Goal: Information Seeking & Learning: Learn about a topic

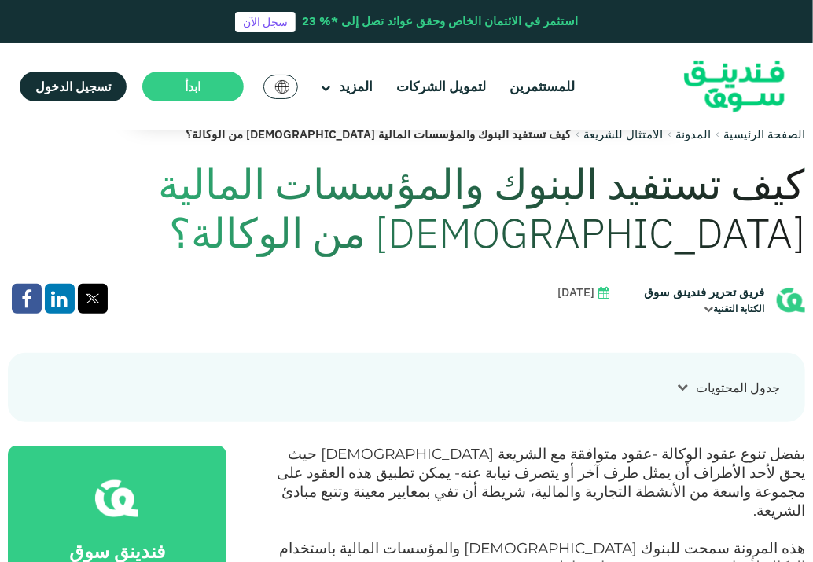
scroll to position [377, 0]
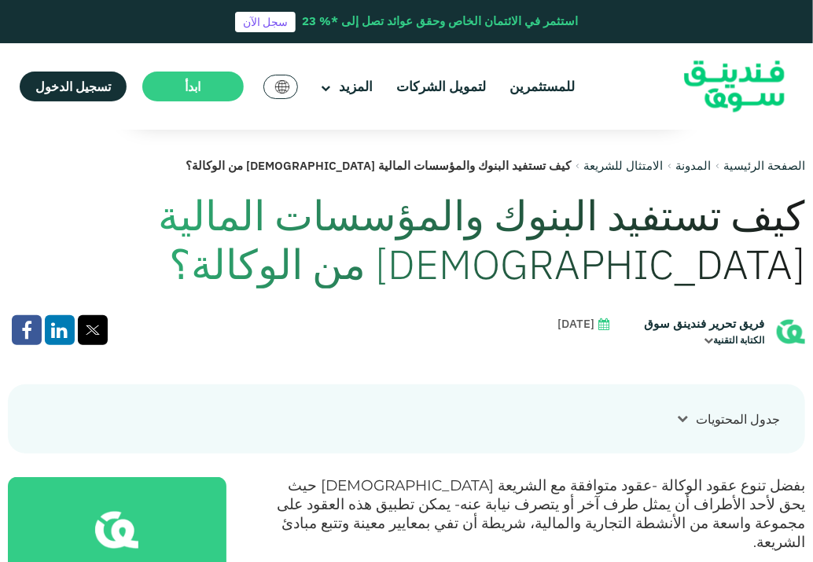
drag, startPoint x: 808, startPoint y: 225, endPoint x: 372, endPoint y: 192, distance: 437.7
click at [793, 223] on h1 "كيف تستفيد البنوك والمؤسسات المالية [DEMOGRAPHIC_DATA] من الوكالة؟" at bounding box center [406, 240] width 797 height 98
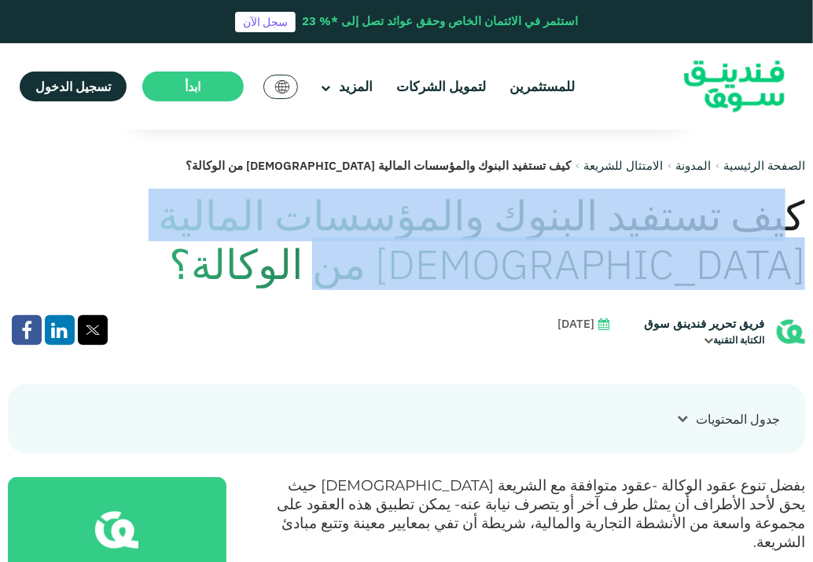
drag, startPoint x: 796, startPoint y: 219, endPoint x: 642, endPoint y: 257, distance: 157.9
click at [642, 257] on h1 "كيف تستفيد البنوك والمؤسسات المالية [DEMOGRAPHIC_DATA] من الوكالة؟" at bounding box center [406, 240] width 797 height 98
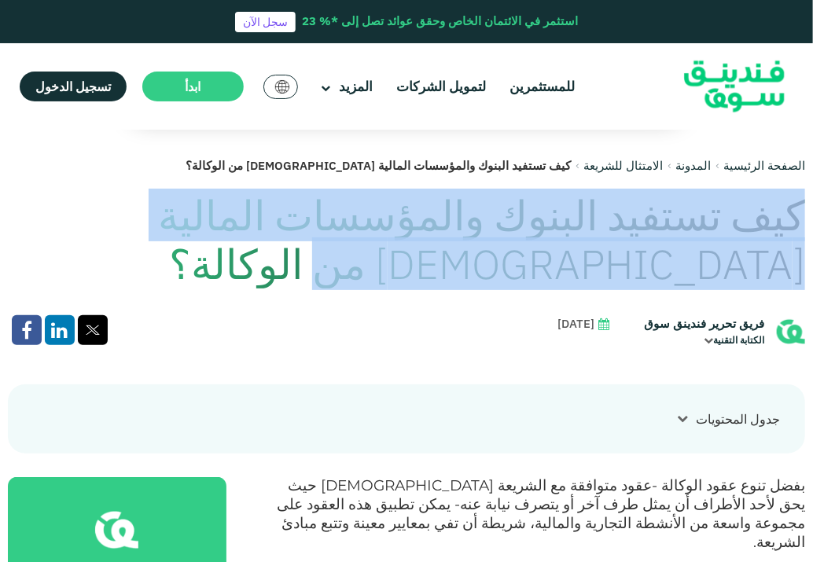
drag, startPoint x: 810, startPoint y: 221, endPoint x: 695, endPoint y: 280, distance: 129.1
copy h1 "كيف تستفيد البنوك والمؤسسات المالية [DEMOGRAPHIC_DATA] من الوكالة؟"
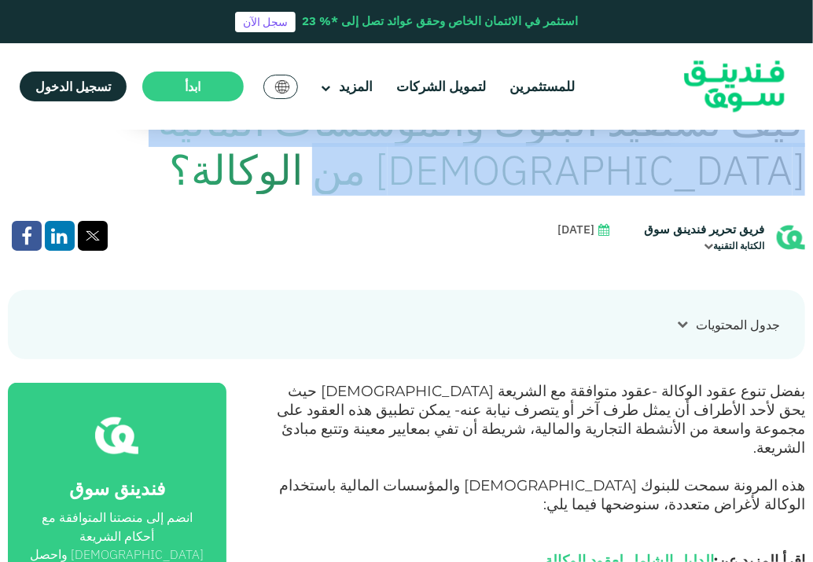
scroll to position [503, 0]
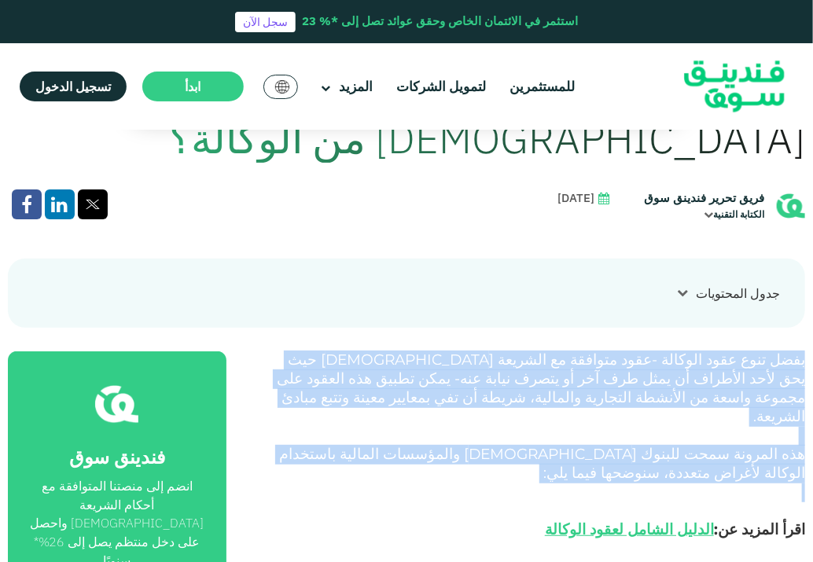
drag, startPoint x: 806, startPoint y: 360, endPoint x: 639, endPoint y: 457, distance: 193.4
click at [782, 445] on span "هذه المرونة سمحت للبنوك [DEMOGRAPHIC_DATA] والمؤسسات المالية باستخدام الوكالة ل…" at bounding box center [542, 463] width 526 height 37
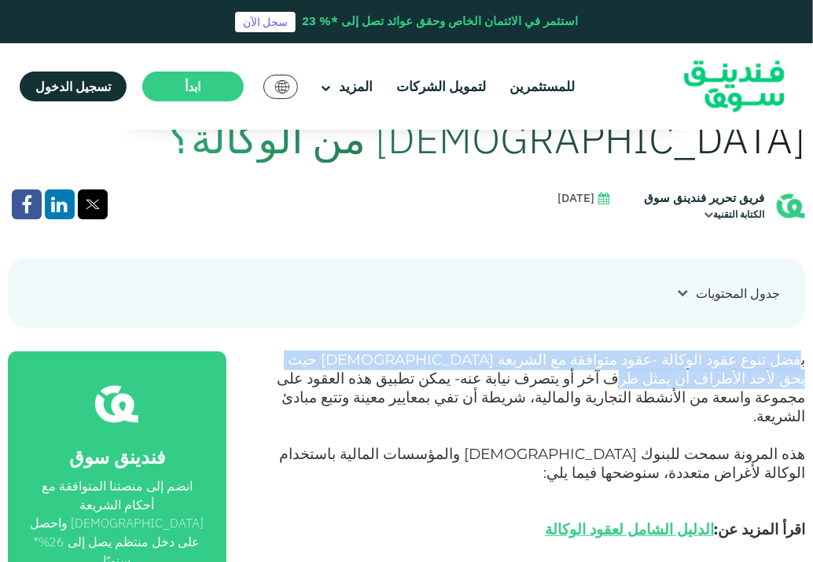
drag, startPoint x: 803, startPoint y: 359, endPoint x: 811, endPoint y: 370, distance: 13.5
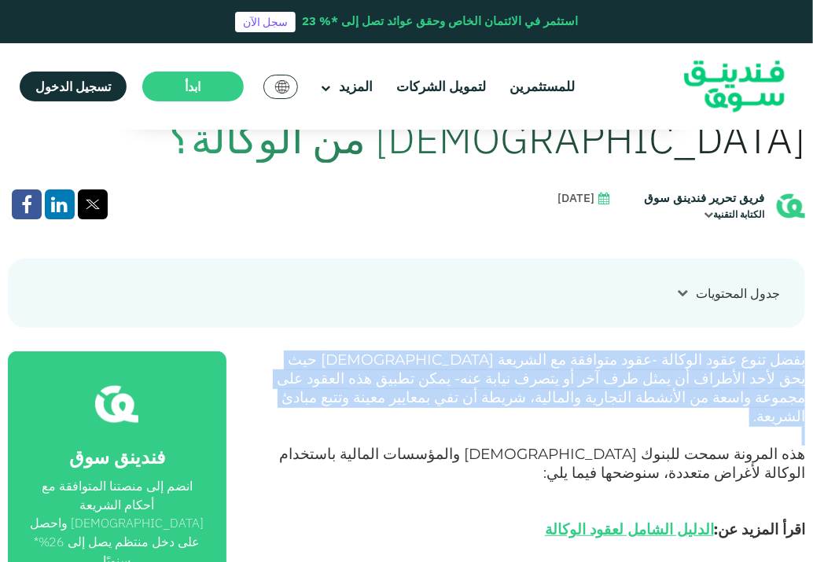
drag, startPoint x: 811, startPoint y: 353, endPoint x: 771, endPoint y: 419, distance: 77.3
copy div "بفضل تنوع عقود الوكالة -عقود متوافقة مع الشريعة [DEMOGRAPHIC_DATA] حيث يحق لأحد…"
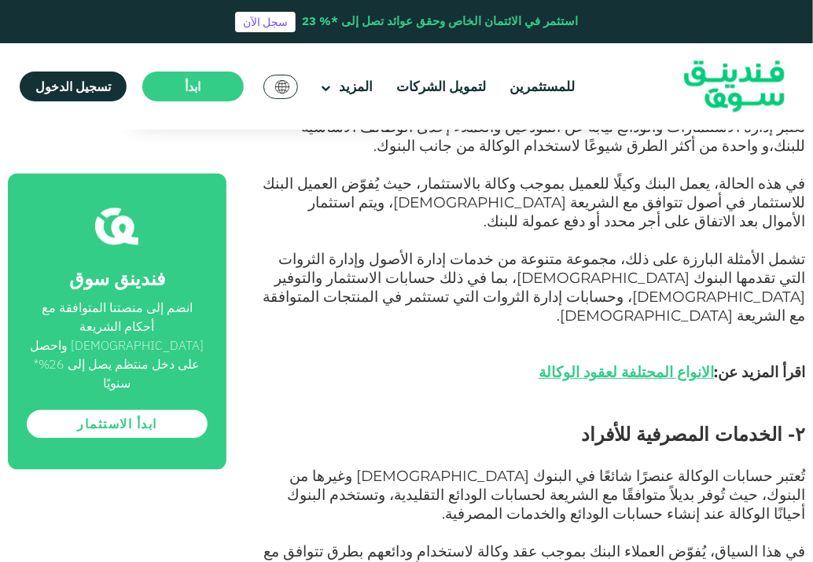
scroll to position [1041, 0]
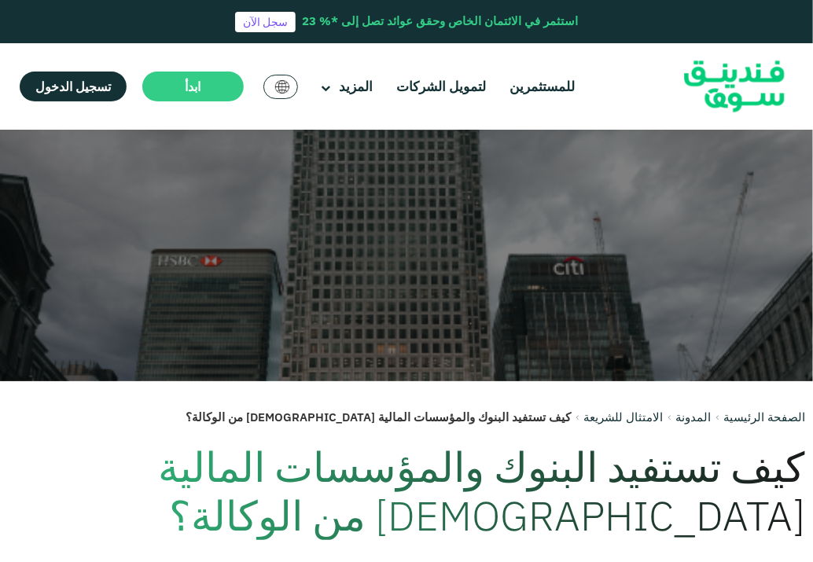
click at [677, 521] on h1 "كيف تستفيد البنوك والمؤسسات المالية [DEMOGRAPHIC_DATA] من الوكالة؟" at bounding box center [406, 492] width 797 height 98
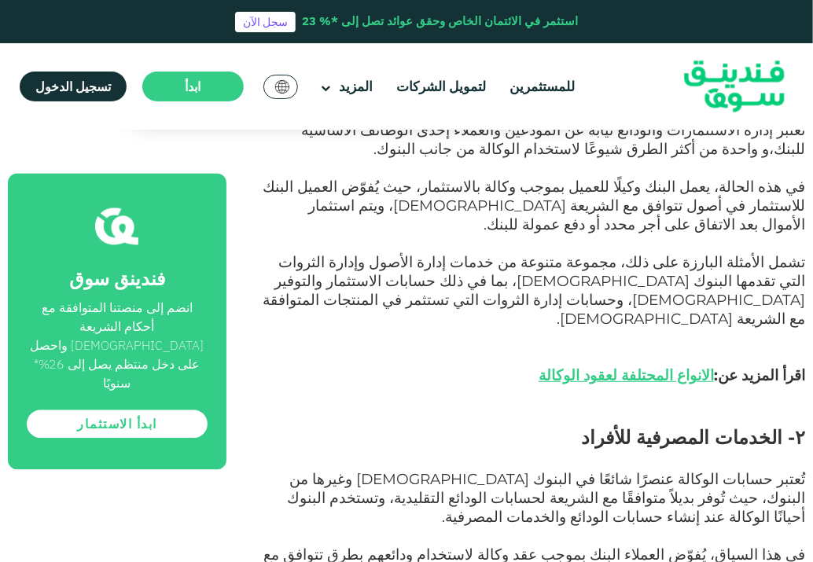
scroll to position [1038, 0]
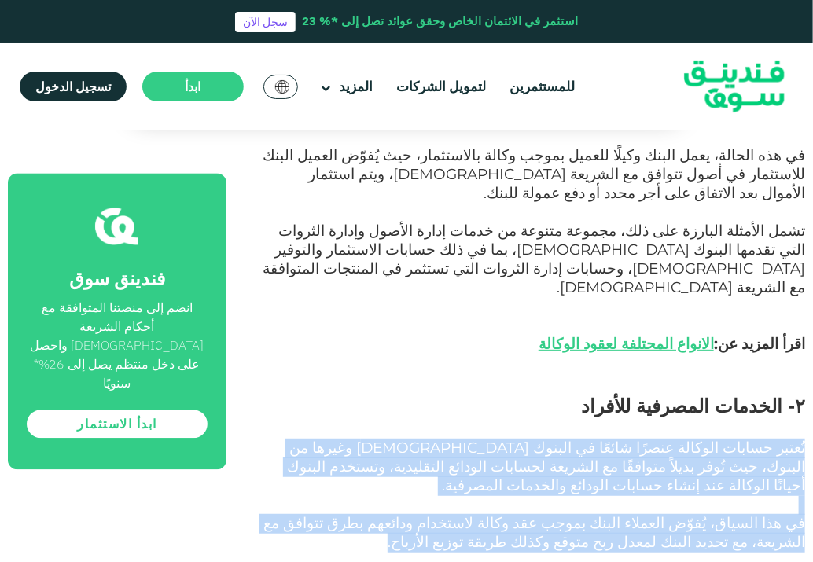
drag, startPoint x: 804, startPoint y: 365, endPoint x: 585, endPoint y: 455, distance: 237.0
copy div "تُعتبر حسابات الوكالة عنصرًا شائعًا في البنوك الإسلامية وغيرها من البنوك، حيث ت…"
